Goal: Task Accomplishment & Management: Manage account settings

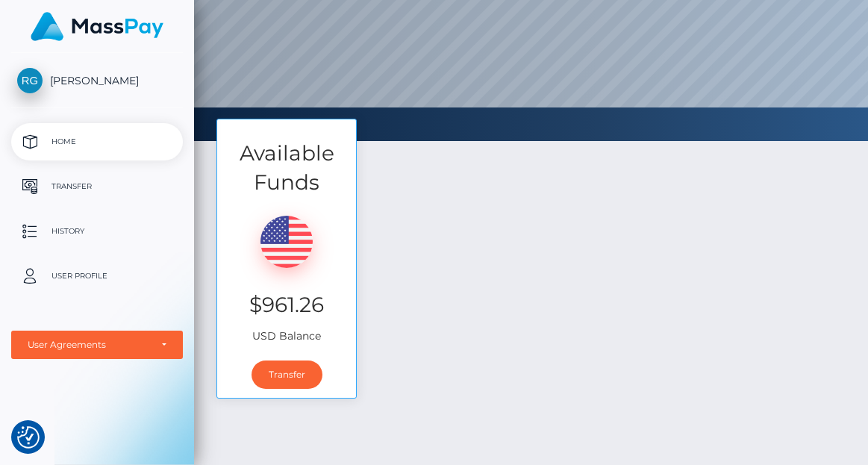
scroll to position [175, 0]
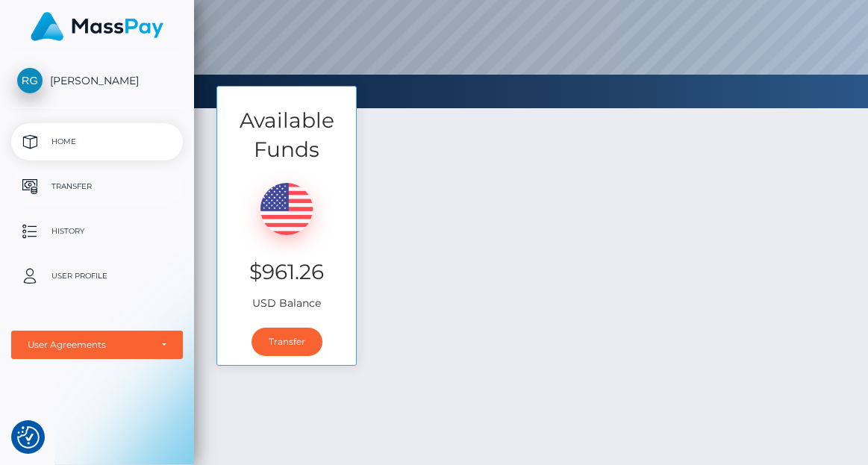
click at [93, 191] on p "Transfer" at bounding box center [97, 186] width 160 height 22
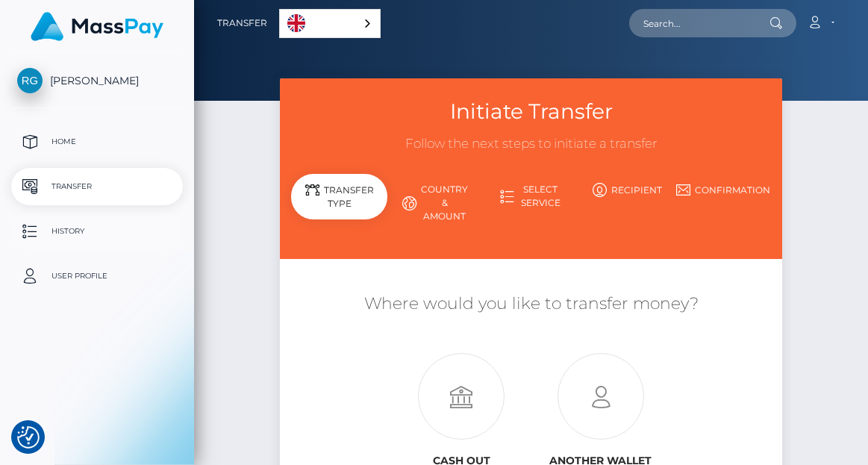
click at [75, 235] on p "History" at bounding box center [97, 231] width 160 height 22
select select
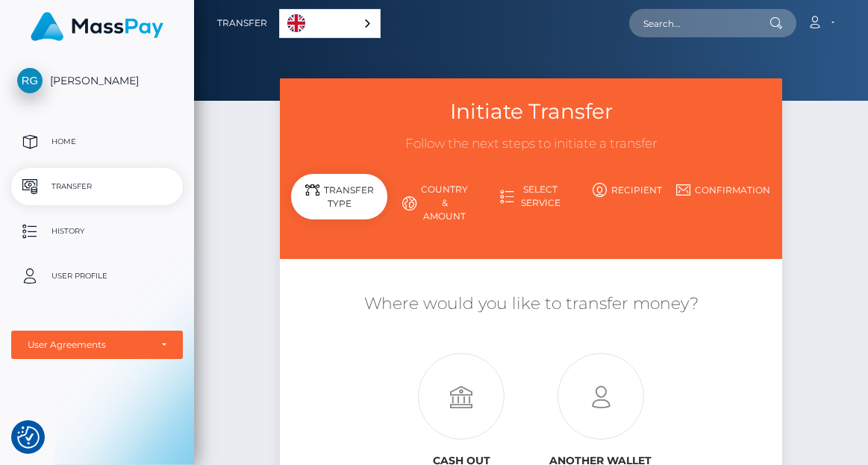
scroll to position [187, 0]
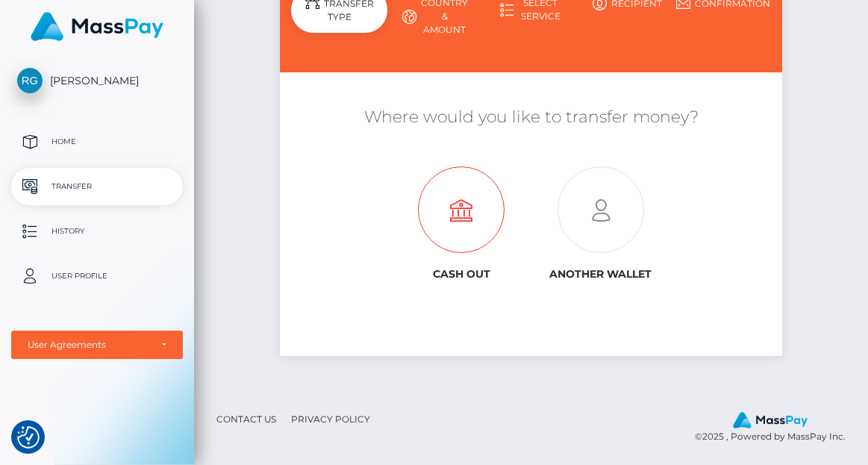
click at [467, 193] on icon at bounding box center [462, 210] width 140 height 87
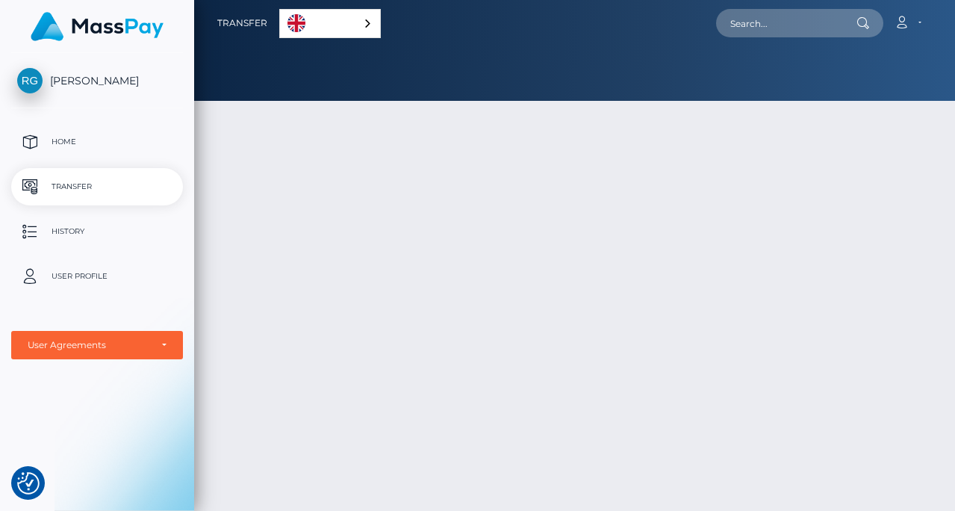
scroll to position [128, 0]
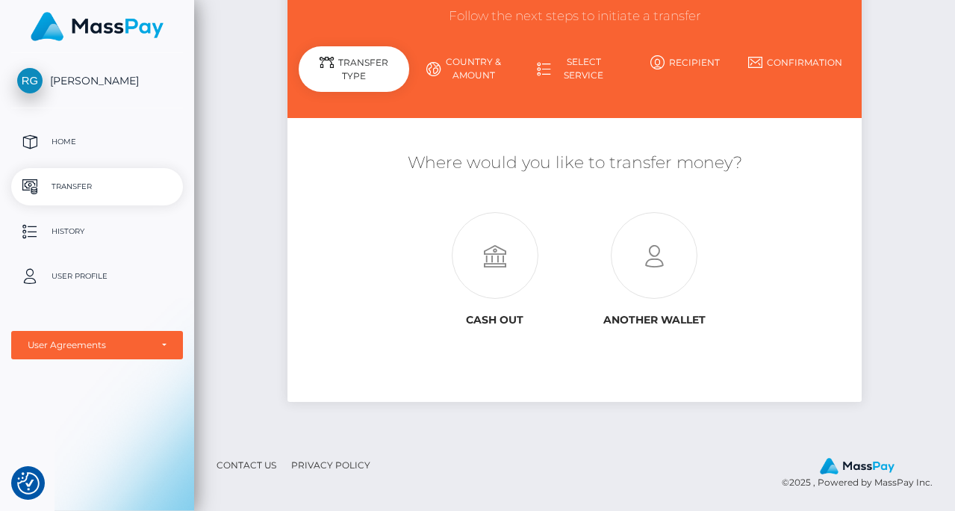
click at [113, 84] on span "[PERSON_NAME]" at bounding box center [97, 80] width 172 height 13
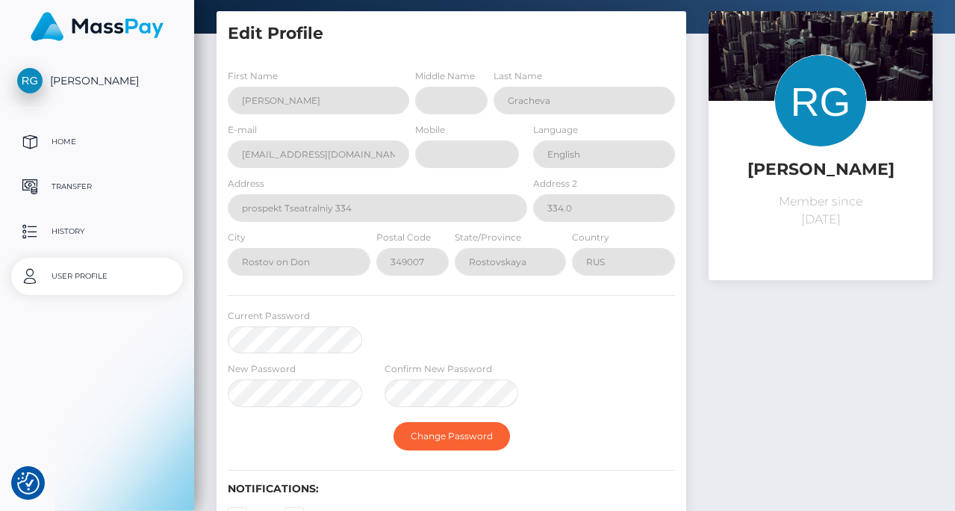
scroll to position [101, 0]
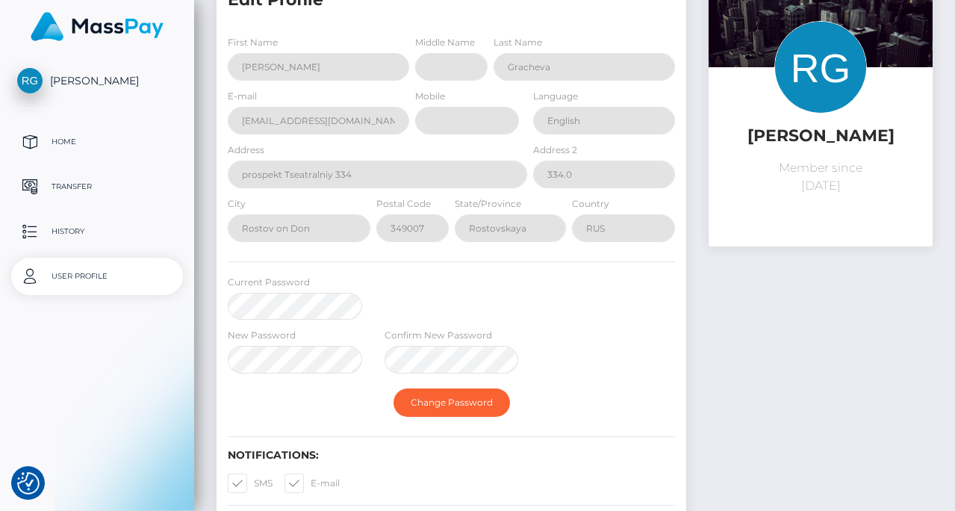
select select
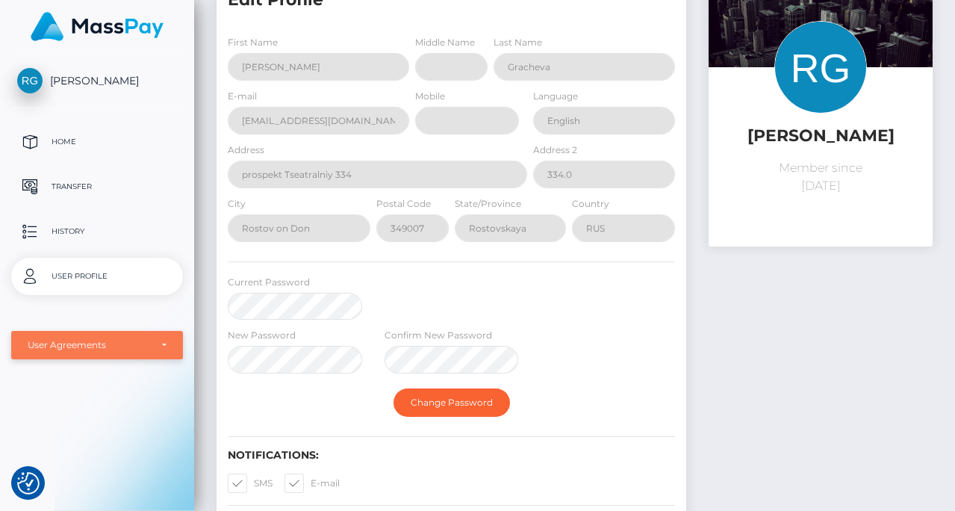
click at [90, 349] on div "User Agreements" at bounding box center [89, 345] width 122 height 12
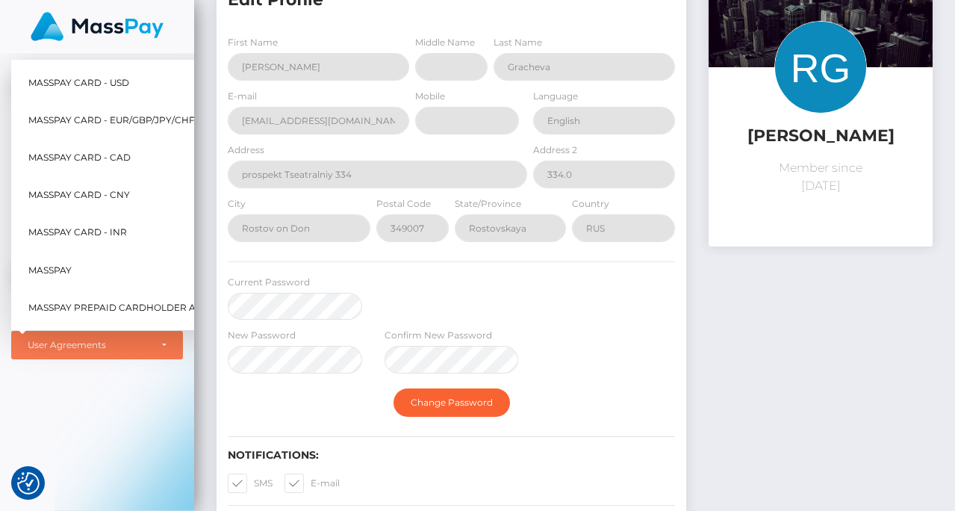
click at [204, 34] on div "Edit Profile First Name Rimma Middle Name Last Name Gracheva E-mail Mobile City" at bounding box center [574, 297] width 761 height 639
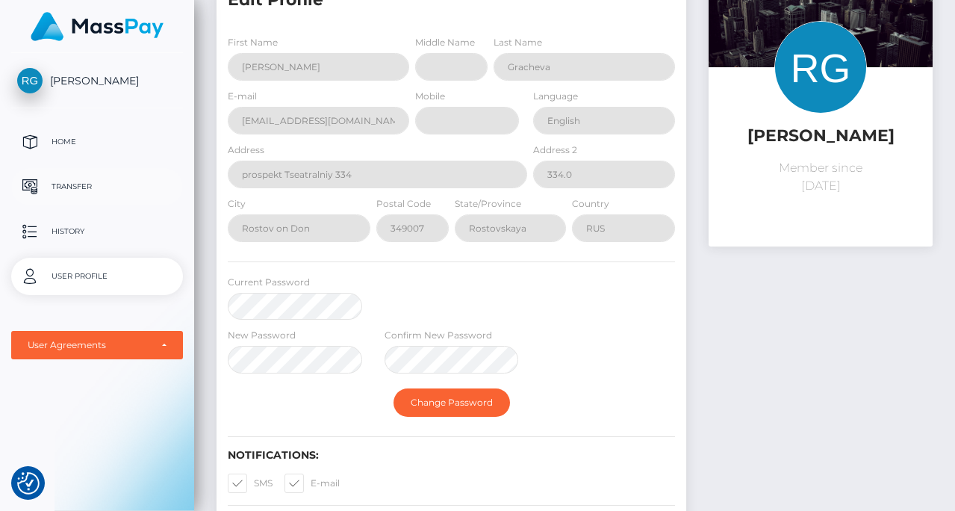
click at [58, 186] on p "Transfer" at bounding box center [97, 186] width 160 height 22
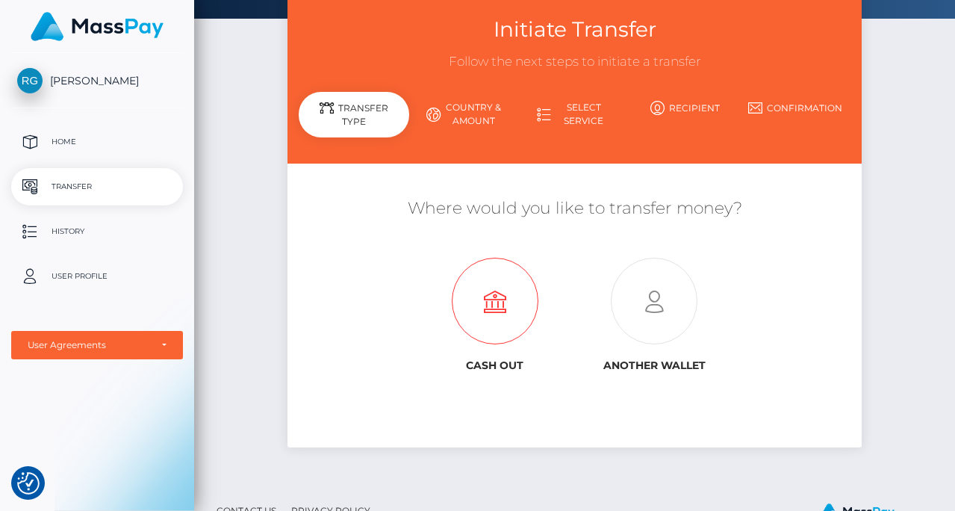
scroll to position [113, 0]
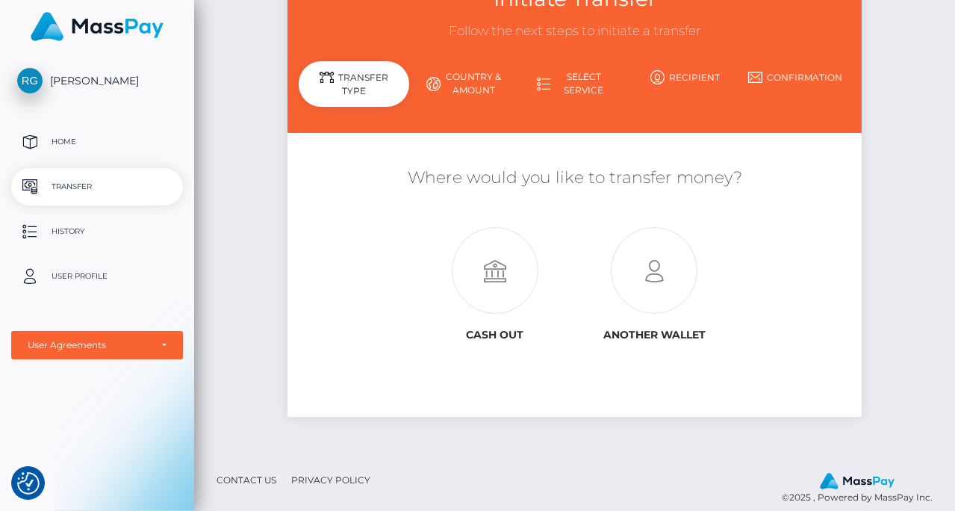
click at [467, 69] on link "Country & Amount" at bounding box center [464, 83] width 110 height 39
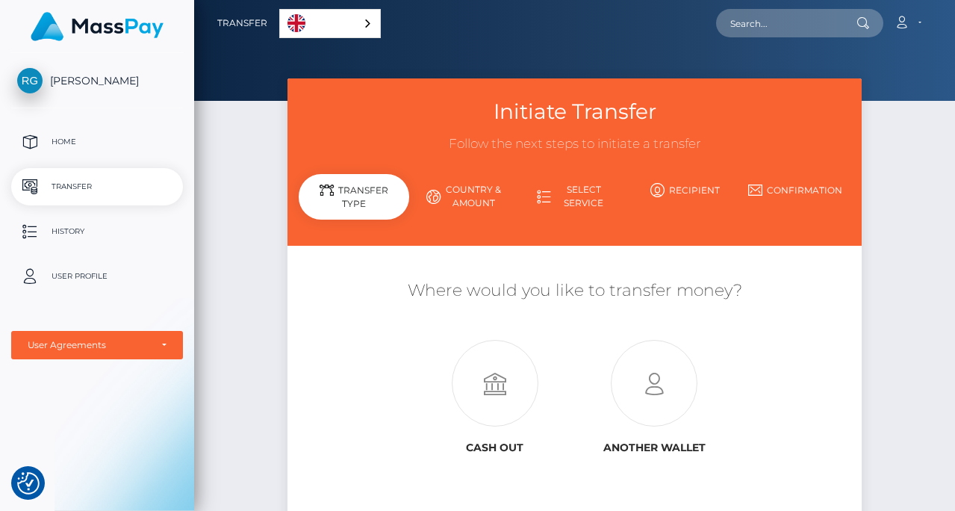
click at [448, 208] on link "Country & Amount" at bounding box center [464, 196] width 110 height 39
click at [462, 189] on link "Country & Amount" at bounding box center [464, 196] width 110 height 39
click at [489, 359] on icon at bounding box center [495, 383] width 160 height 87
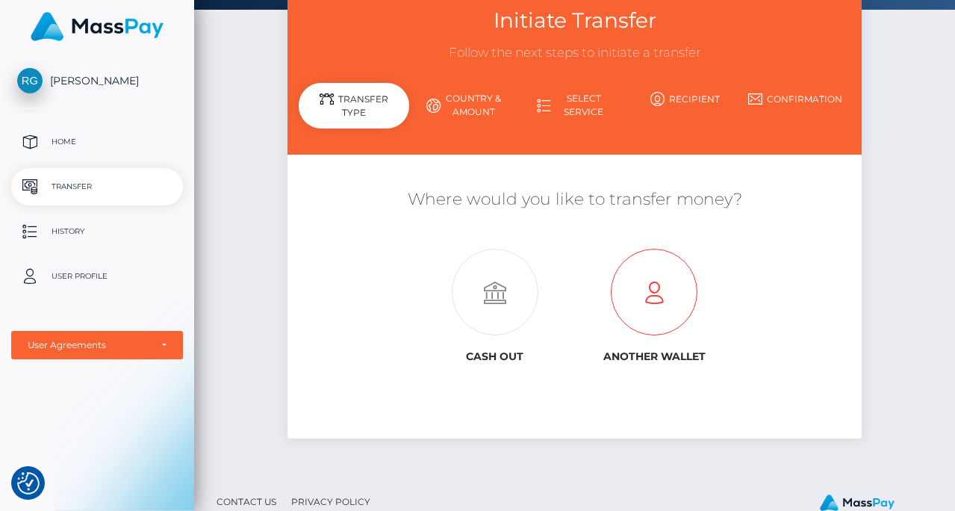
scroll to position [103, 0]
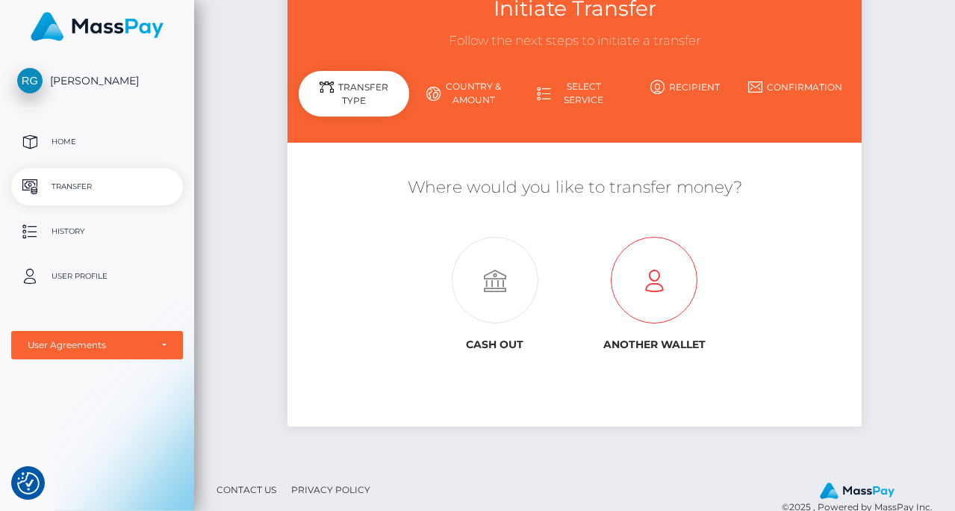
click at [655, 265] on icon at bounding box center [654, 280] width 160 height 87
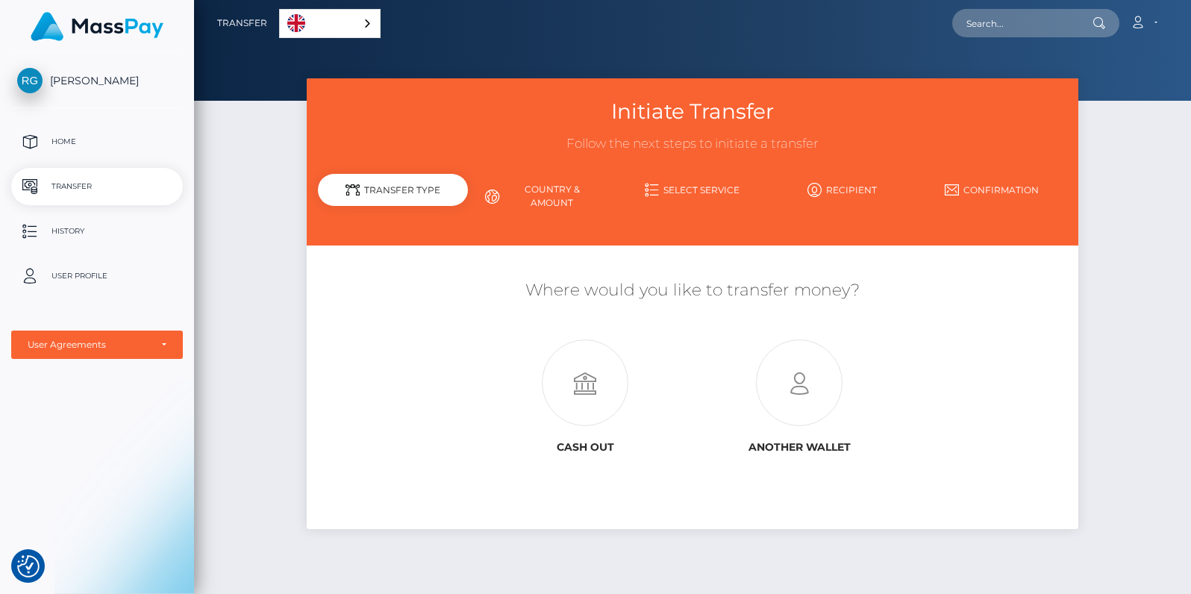
click at [86, 84] on span "[PERSON_NAME]" at bounding box center [97, 80] width 172 height 13
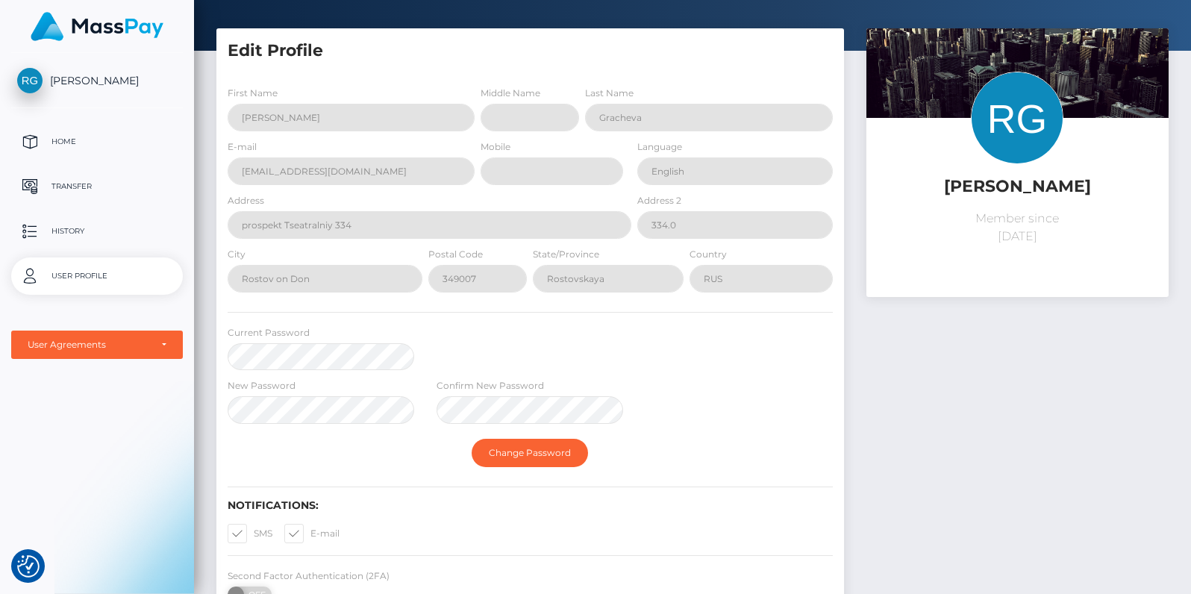
scroll to position [7, 0]
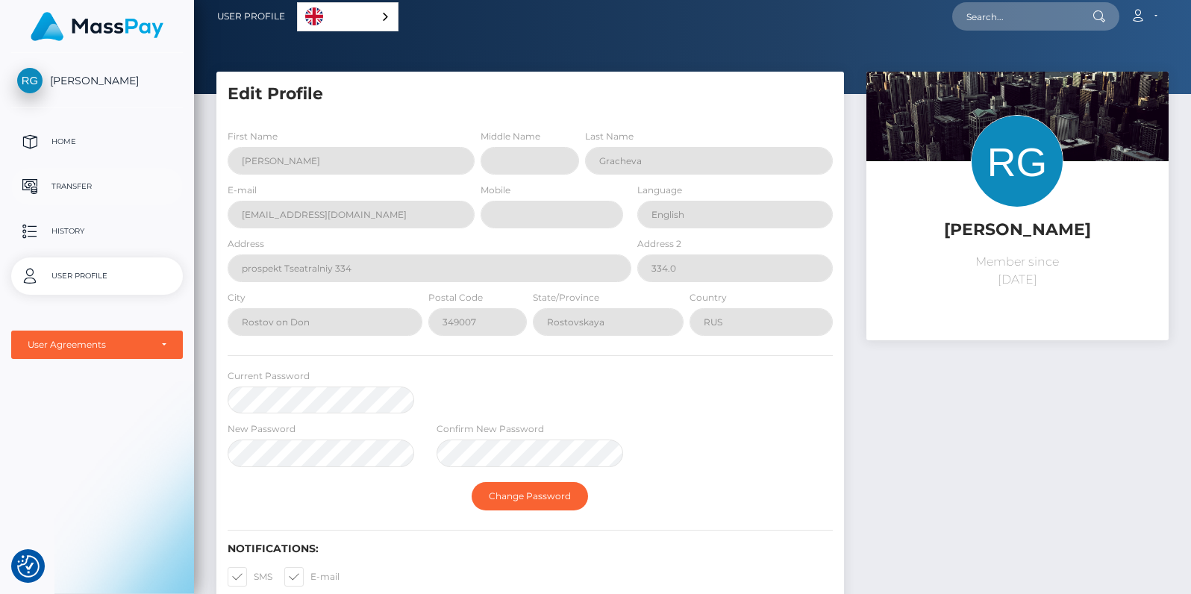
click at [81, 175] on p "Transfer" at bounding box center [97, 186] width 160 height 22
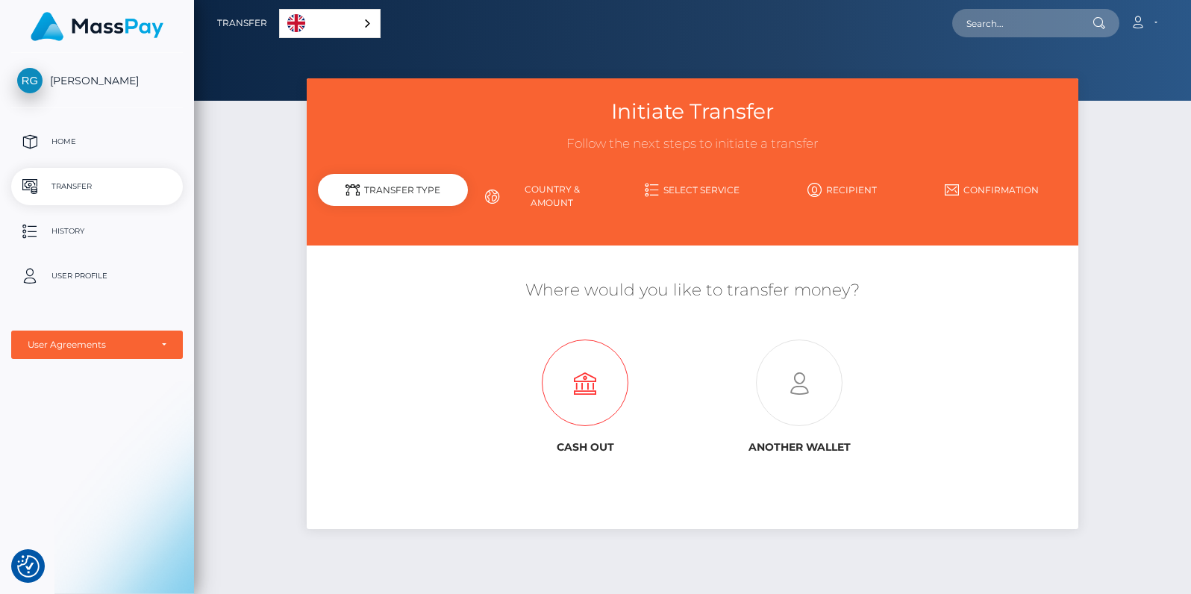
click at [600, 381] on icon at bounding box center [585, 383] width 214 height 87
